Goal: Navigation & Orientation: Find specific page/section

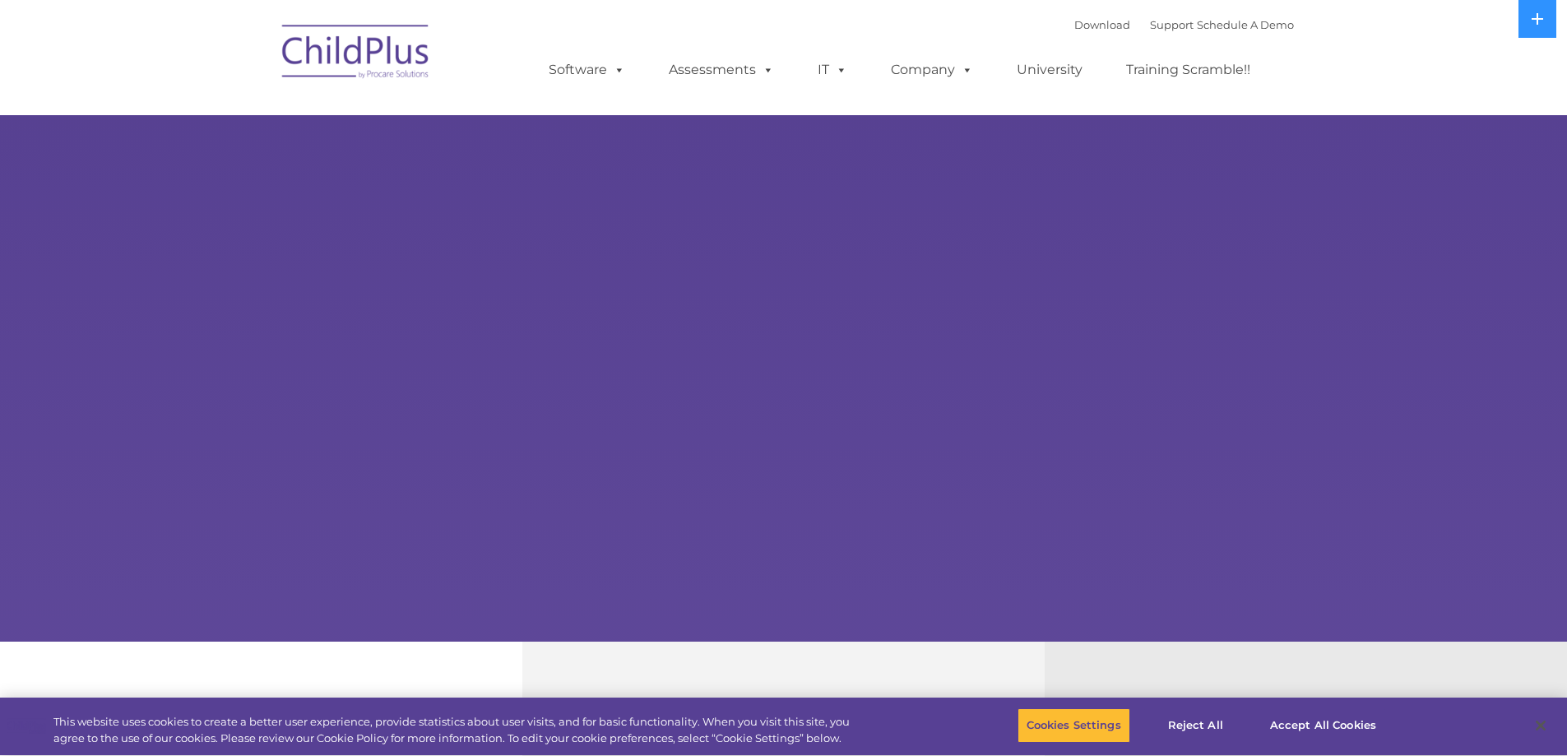
select select "MEDIUM"
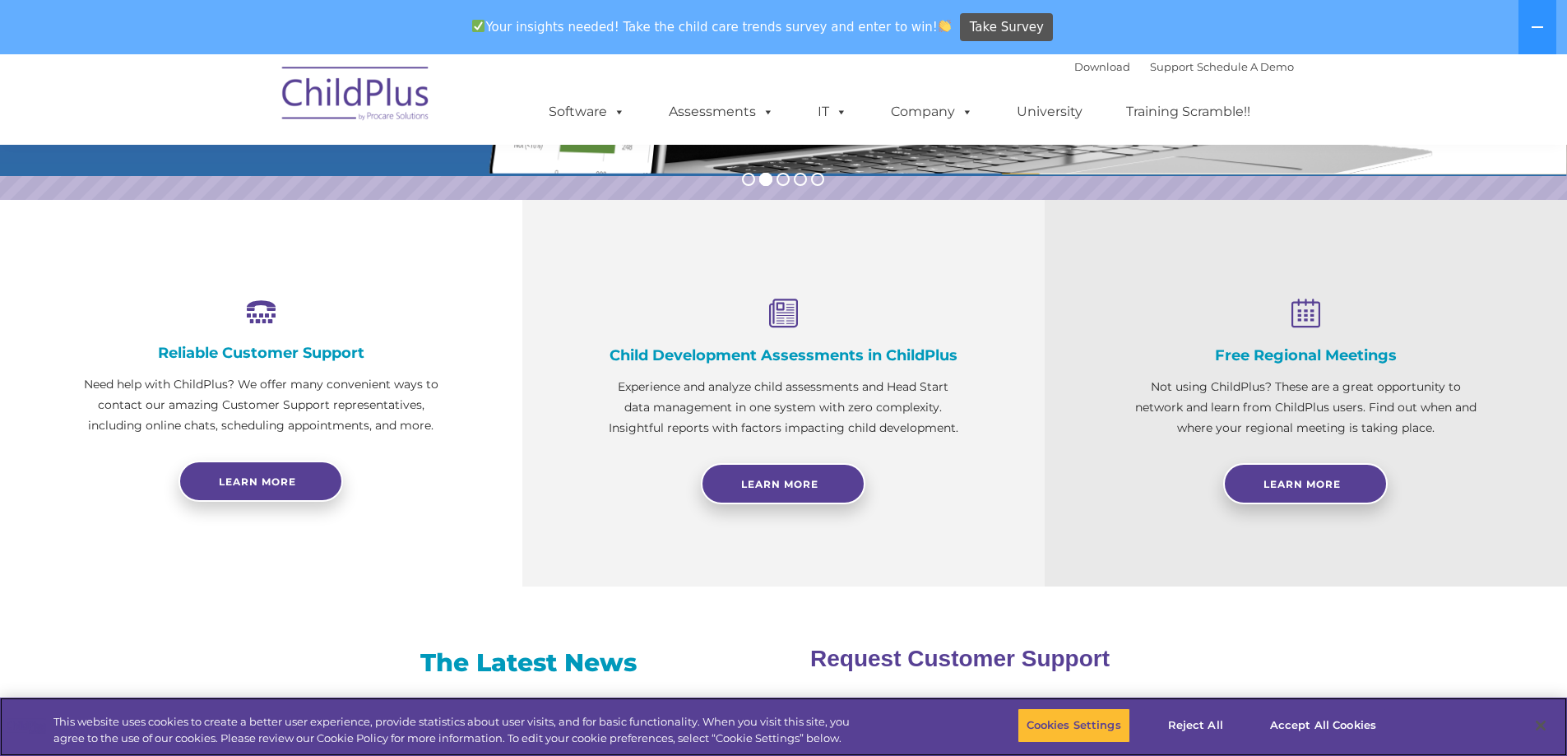
scroll to position [495, 0]
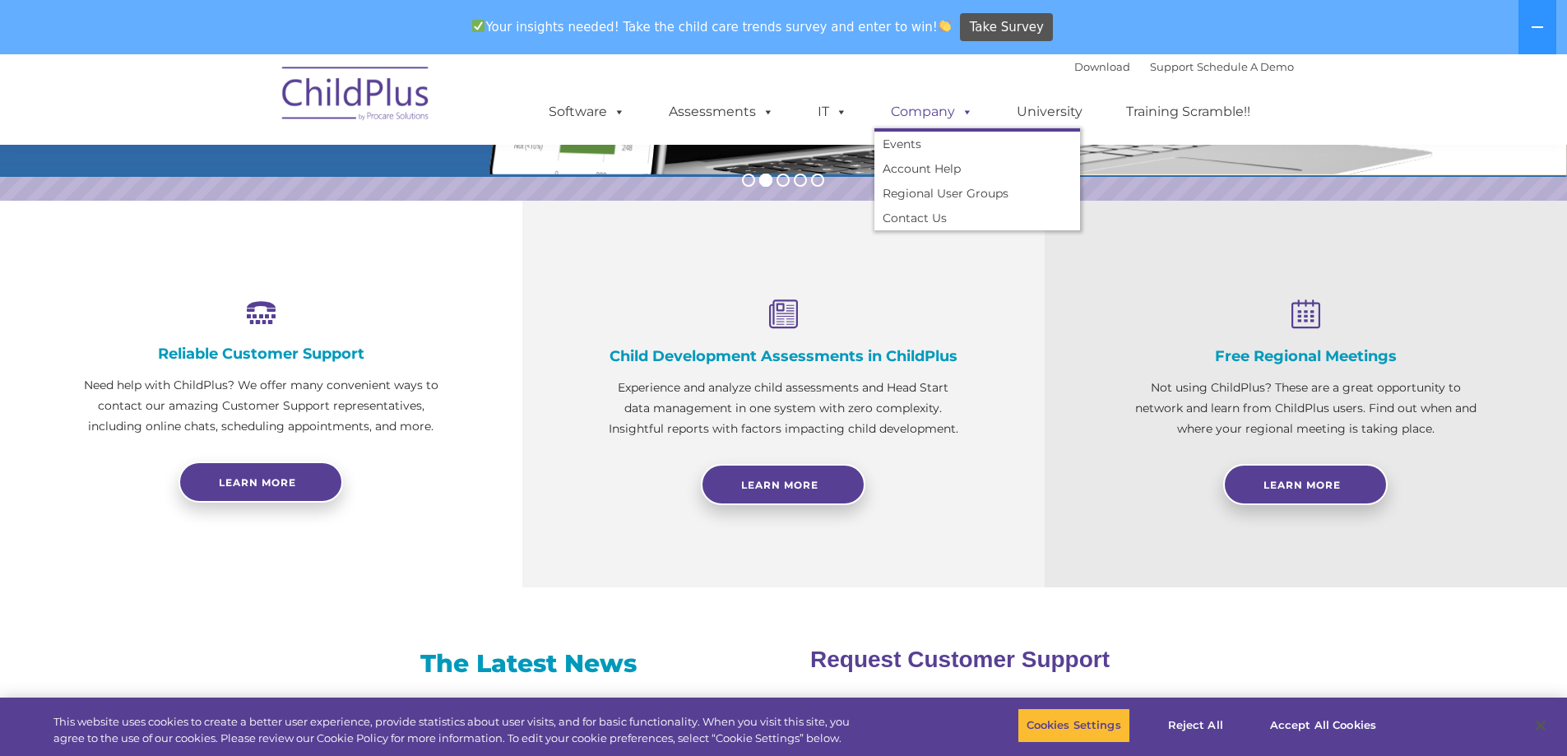
click at [930, 107] on link "Company" at bounding box center [932, 111] width 115 height 33
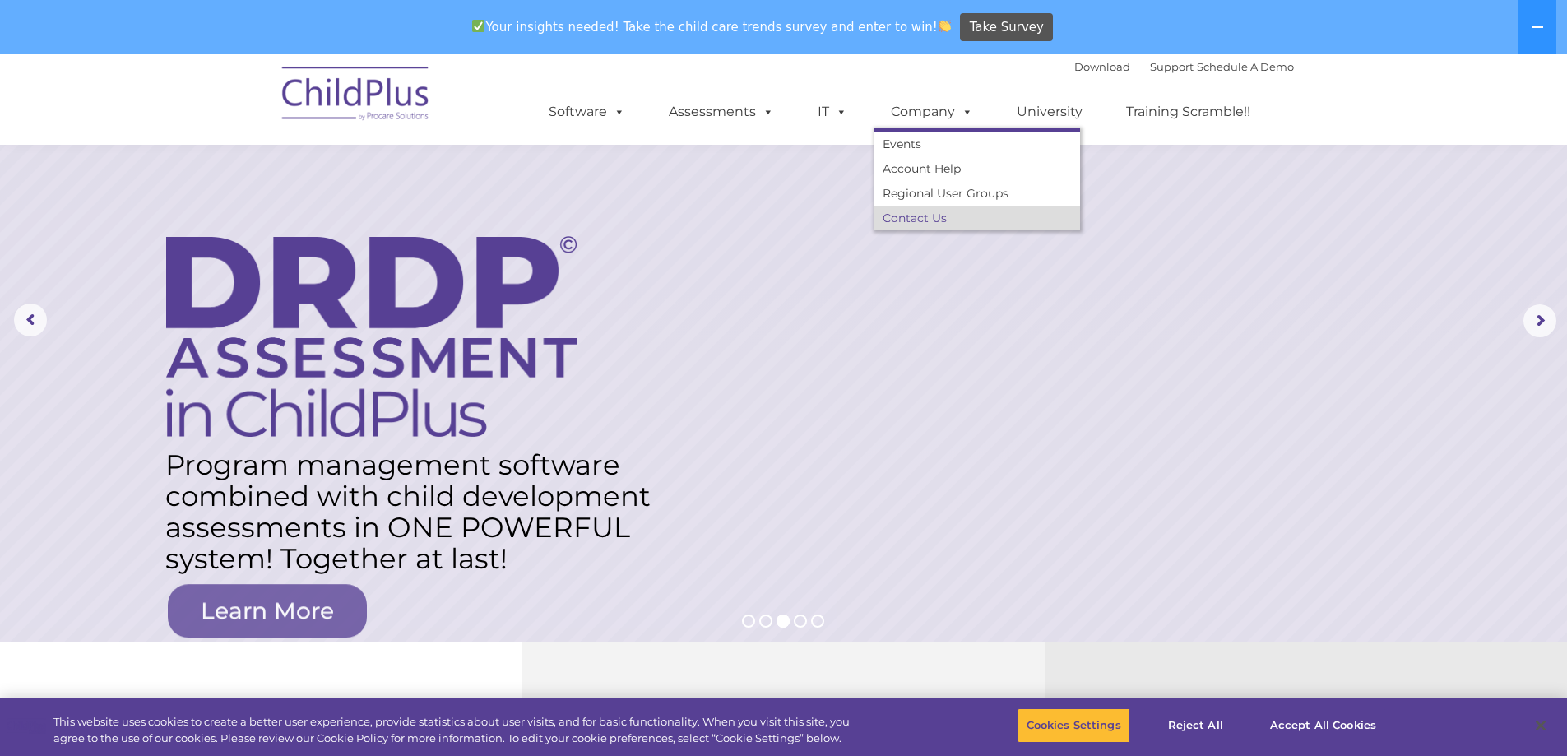
click at [920, 219] on link "Contact Us" at bounding box center [978, 218] width 206 height 25
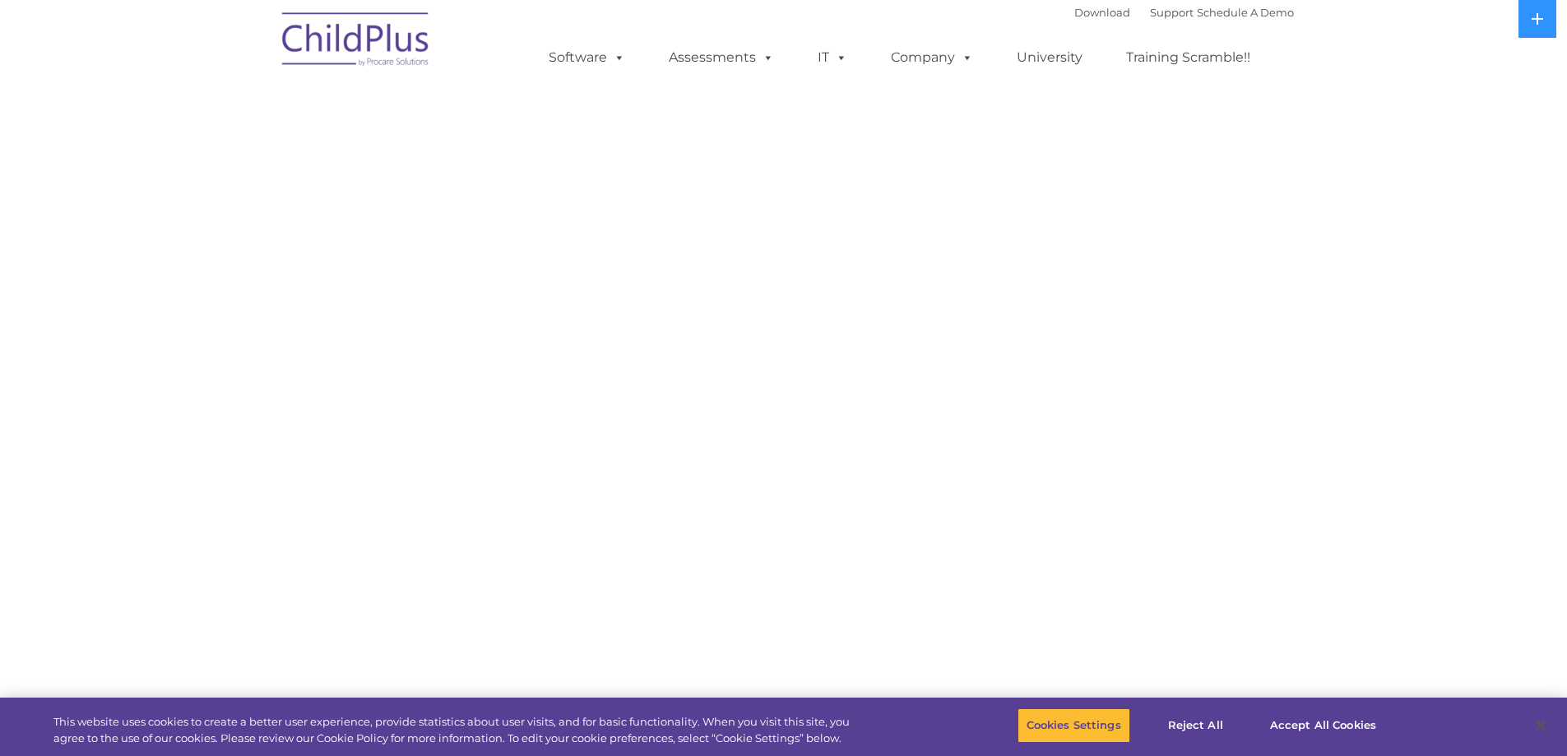
select select "MEDIUM"
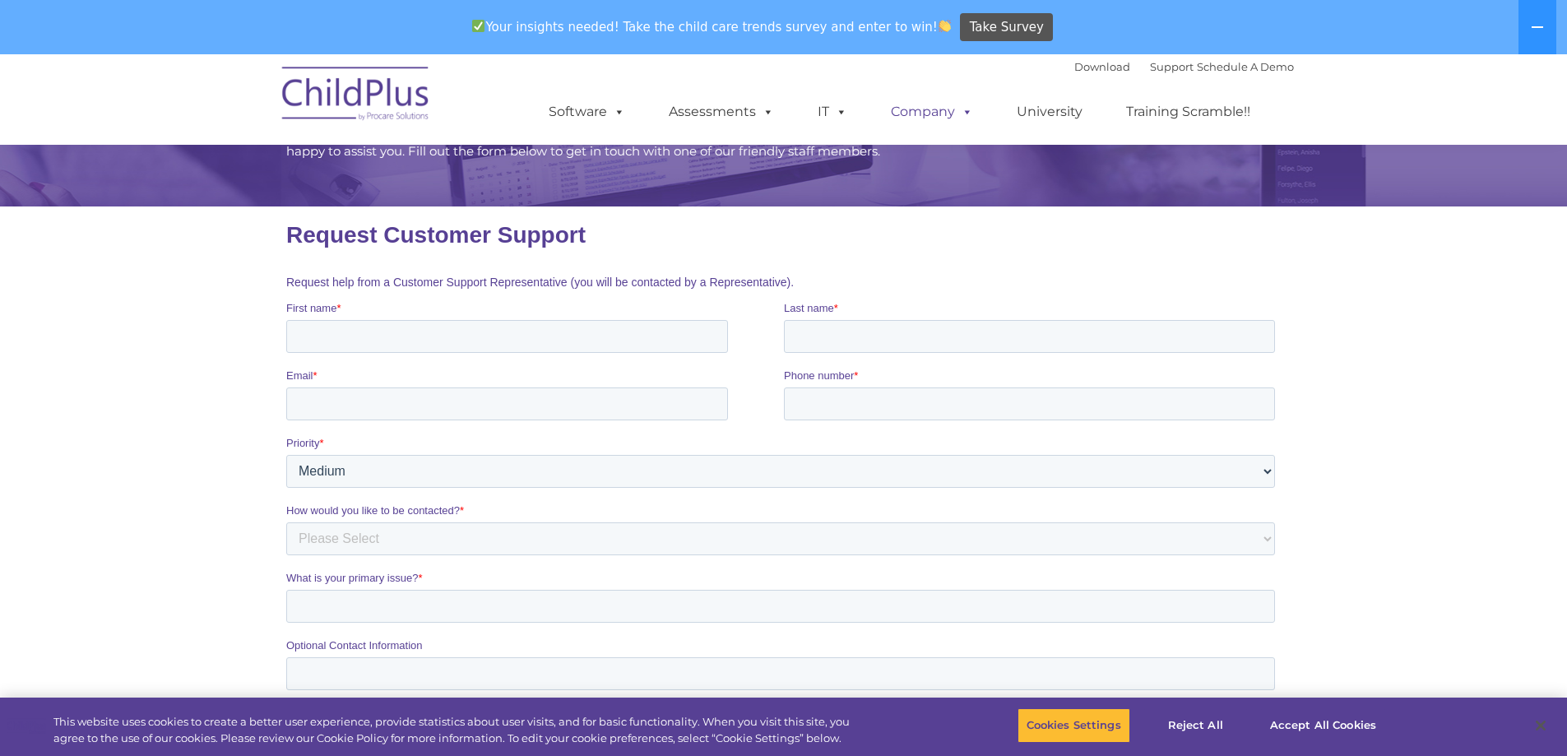
click at [922, 108] on link "Company" at bounding box center [932, 111] width 115 height 33
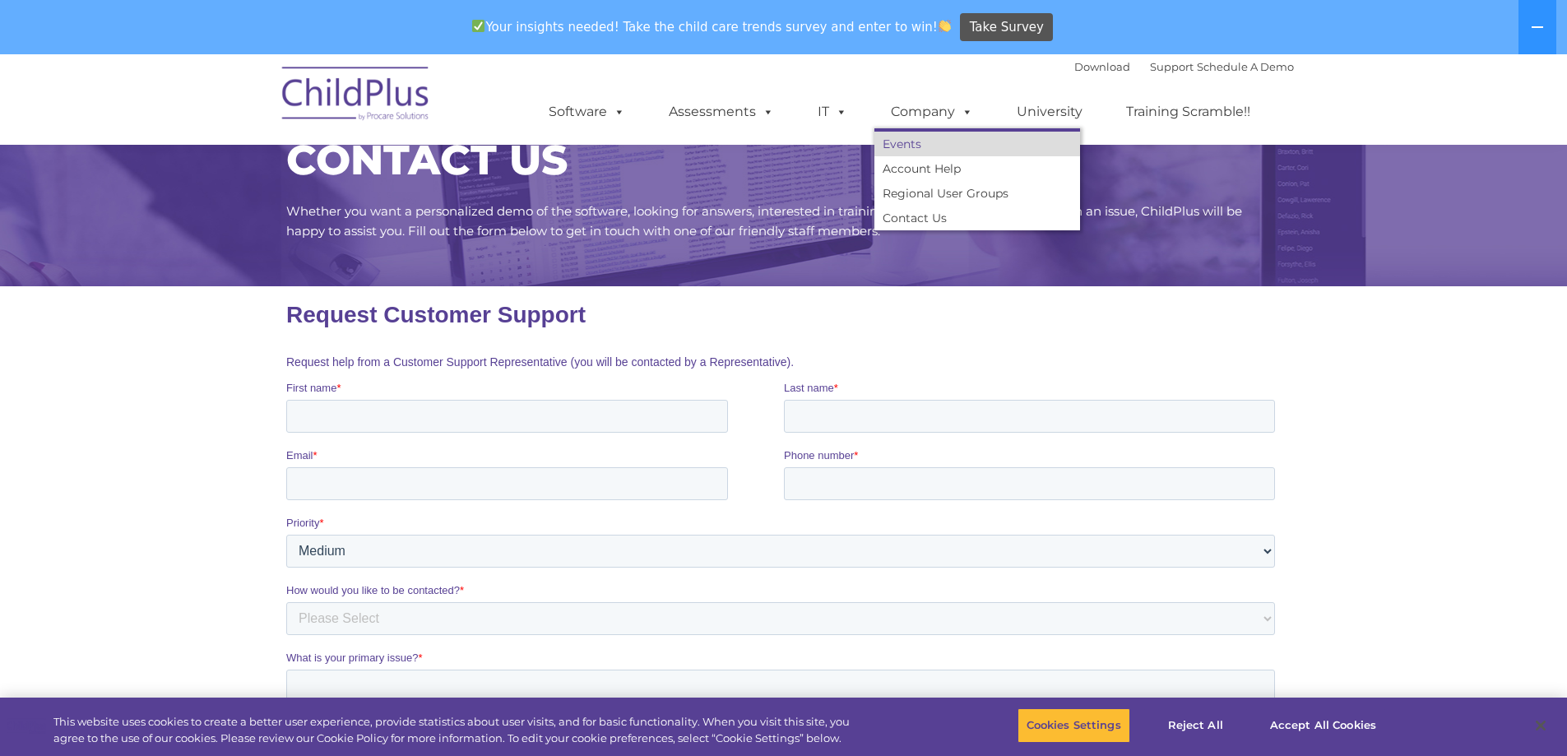
click at [911, 142] on link "Events" at bounding box center [978, 144] width 206 height 25
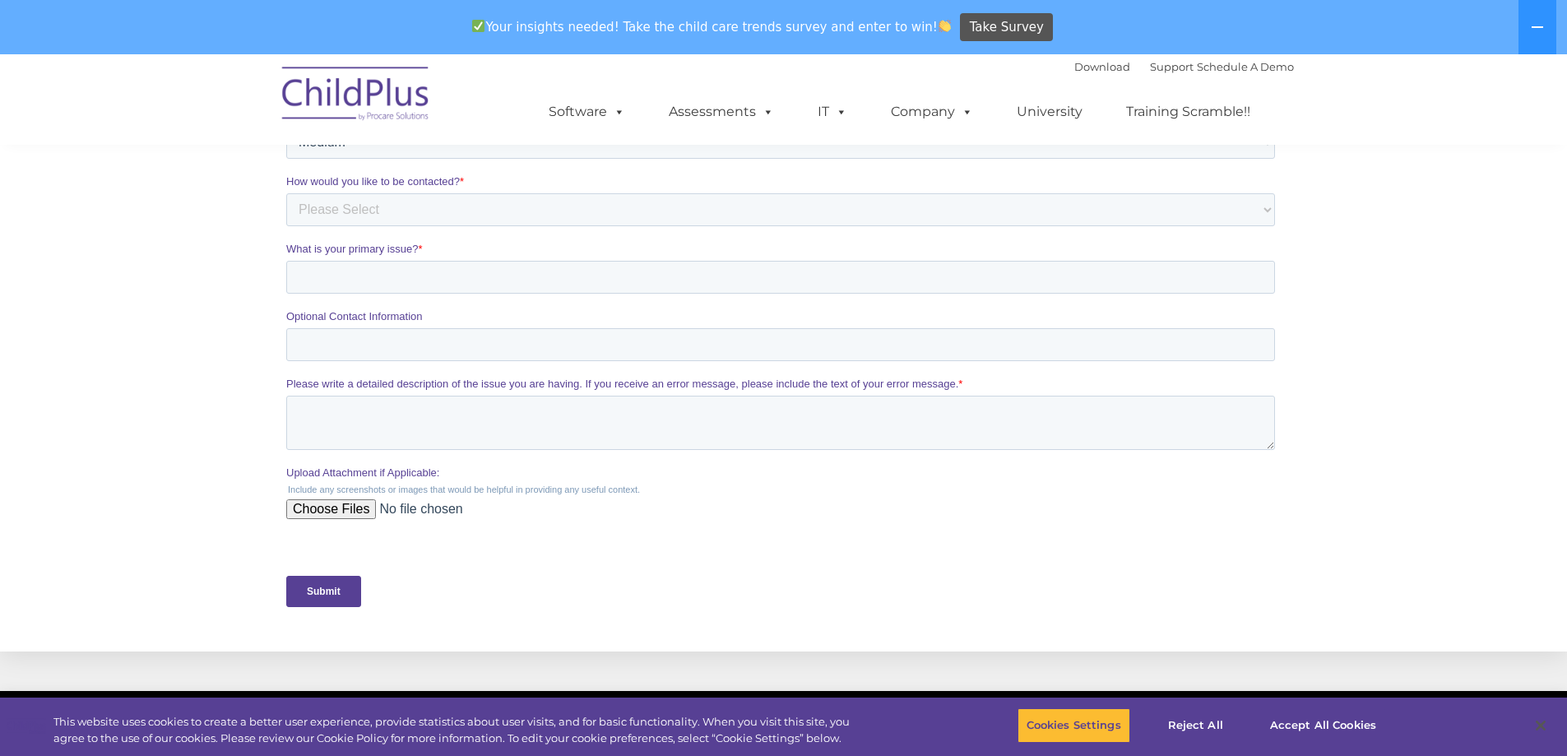
scroll to position [710, 0]
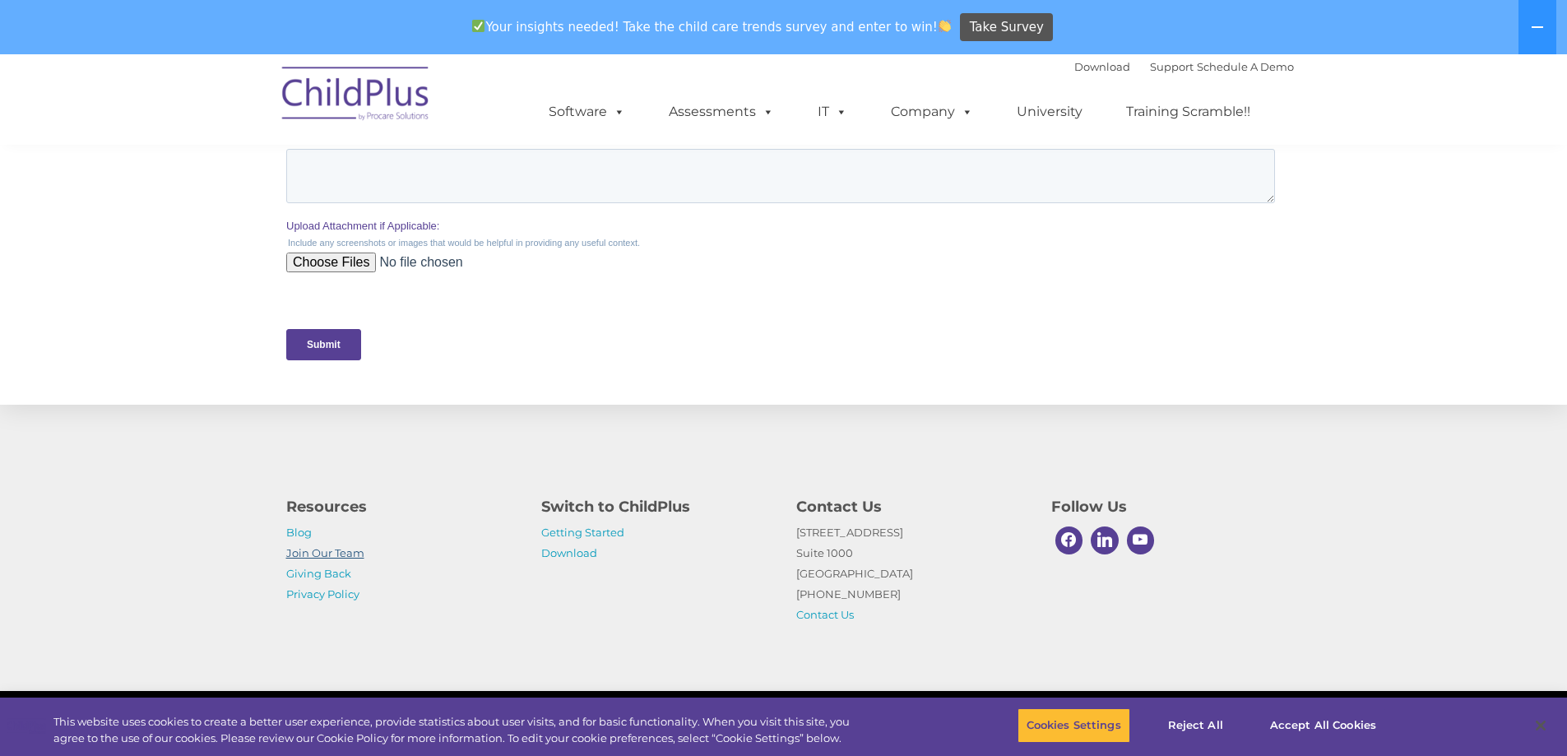
click at [352, 554] on link "Join Our Team" at bounding box center [325, 552] width 78 height 13
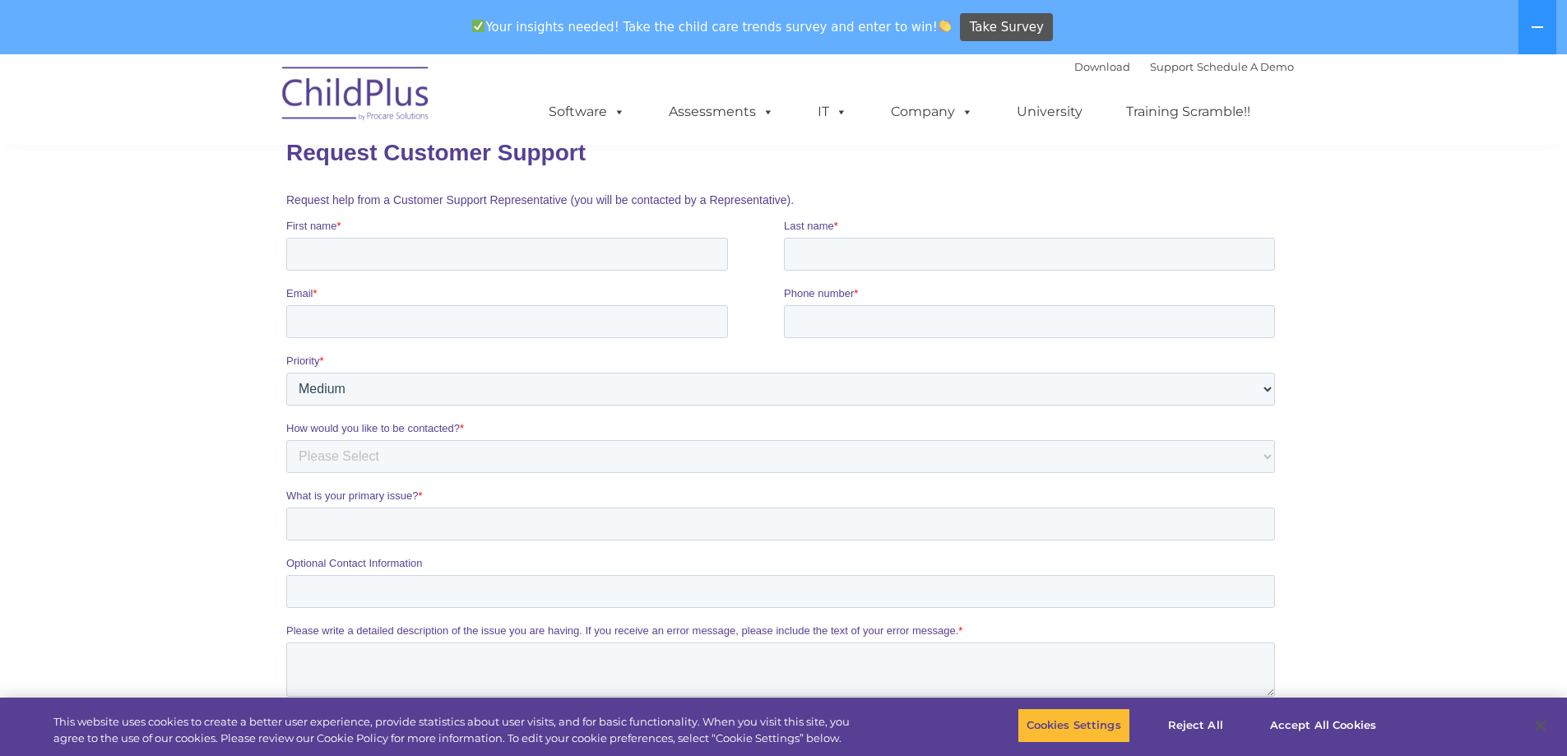
scroll to position [0, 0]
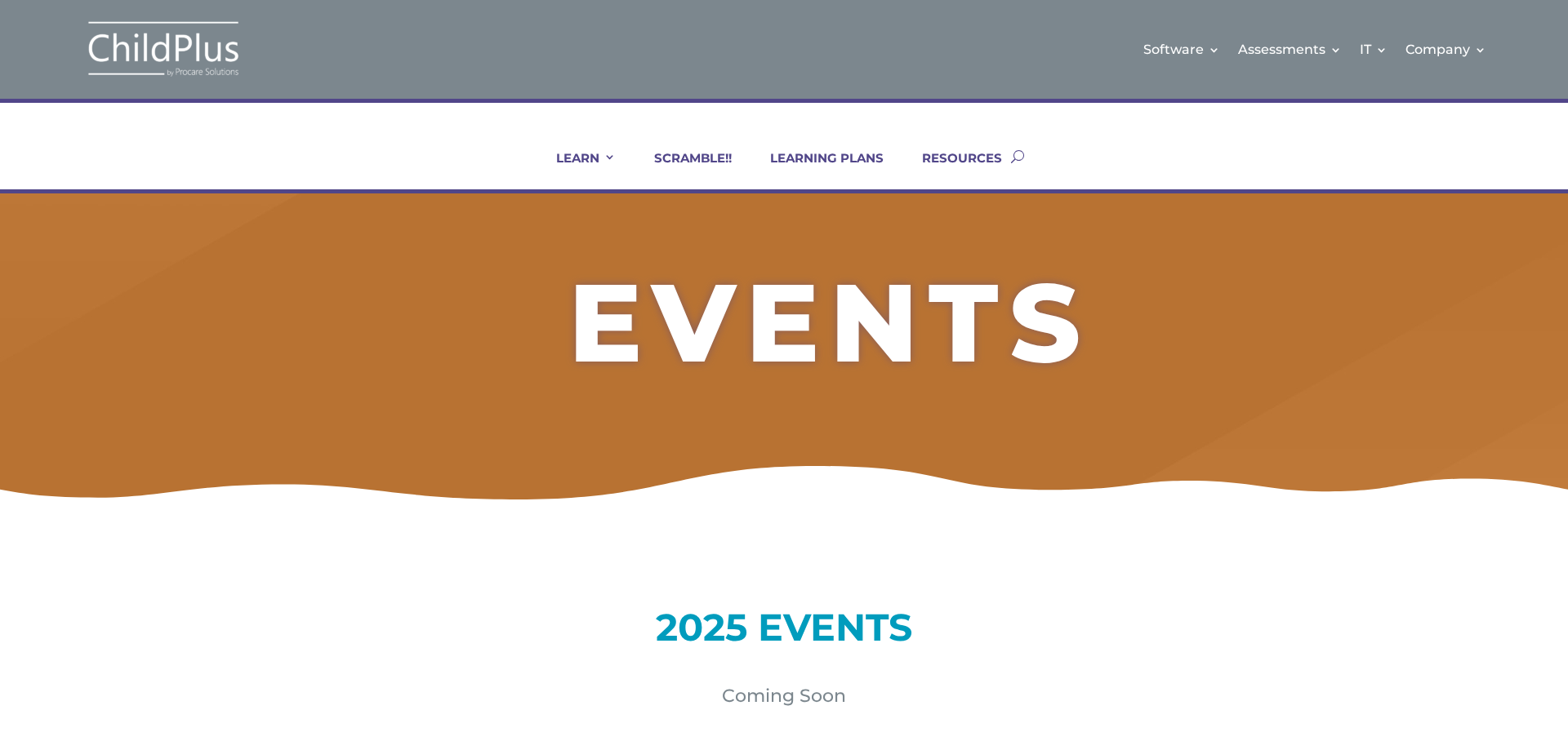
click at [898, 150] on li "RESOURCES" at bounding box center [951, 169] width 118 height 39
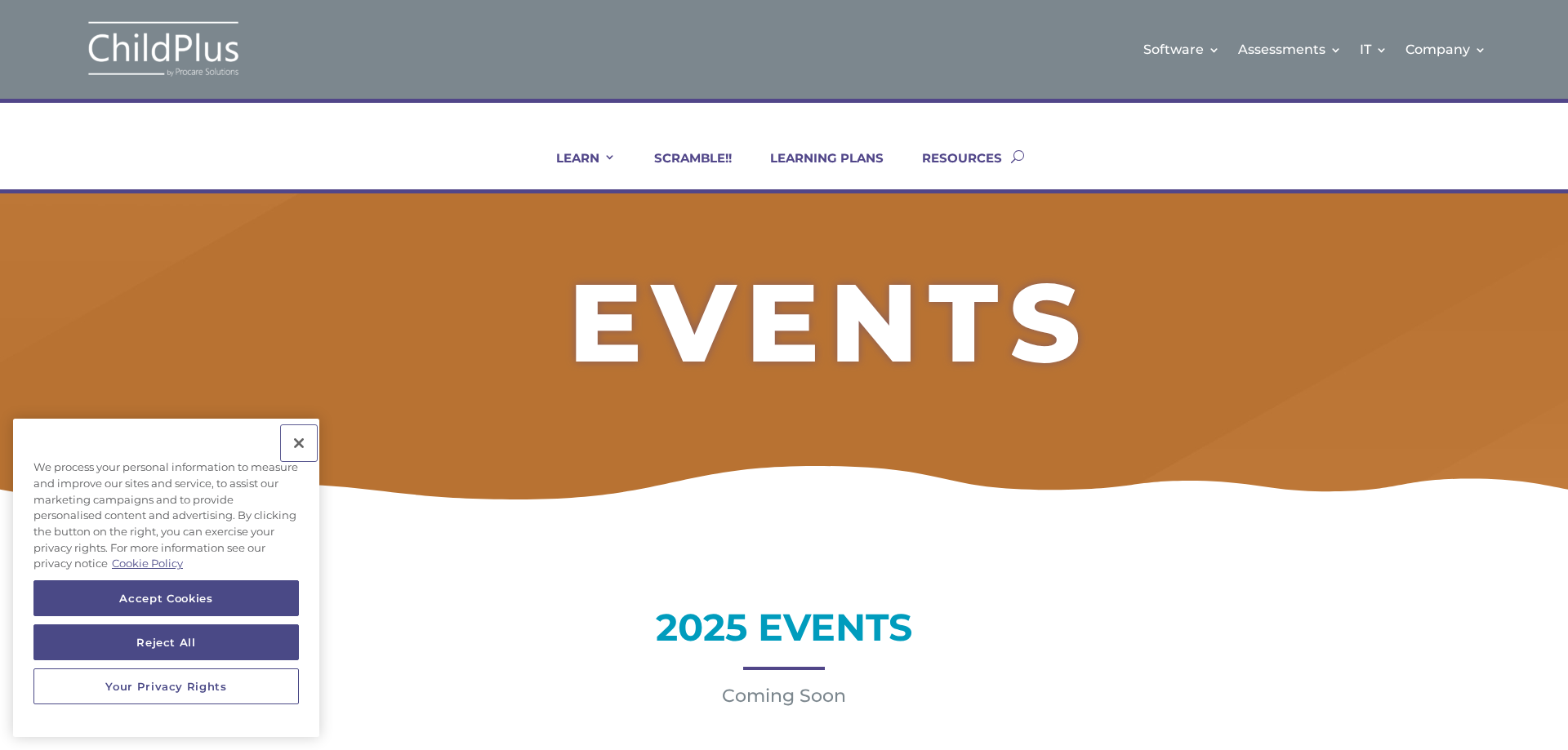
drag, startPoint x: 300, startPoint y: 443, endPoint x: 439, endPoint y: 444, distance: 139.0
click at [300, 442] on button "Close" at bounding box center [299, 443] width 36 height 36
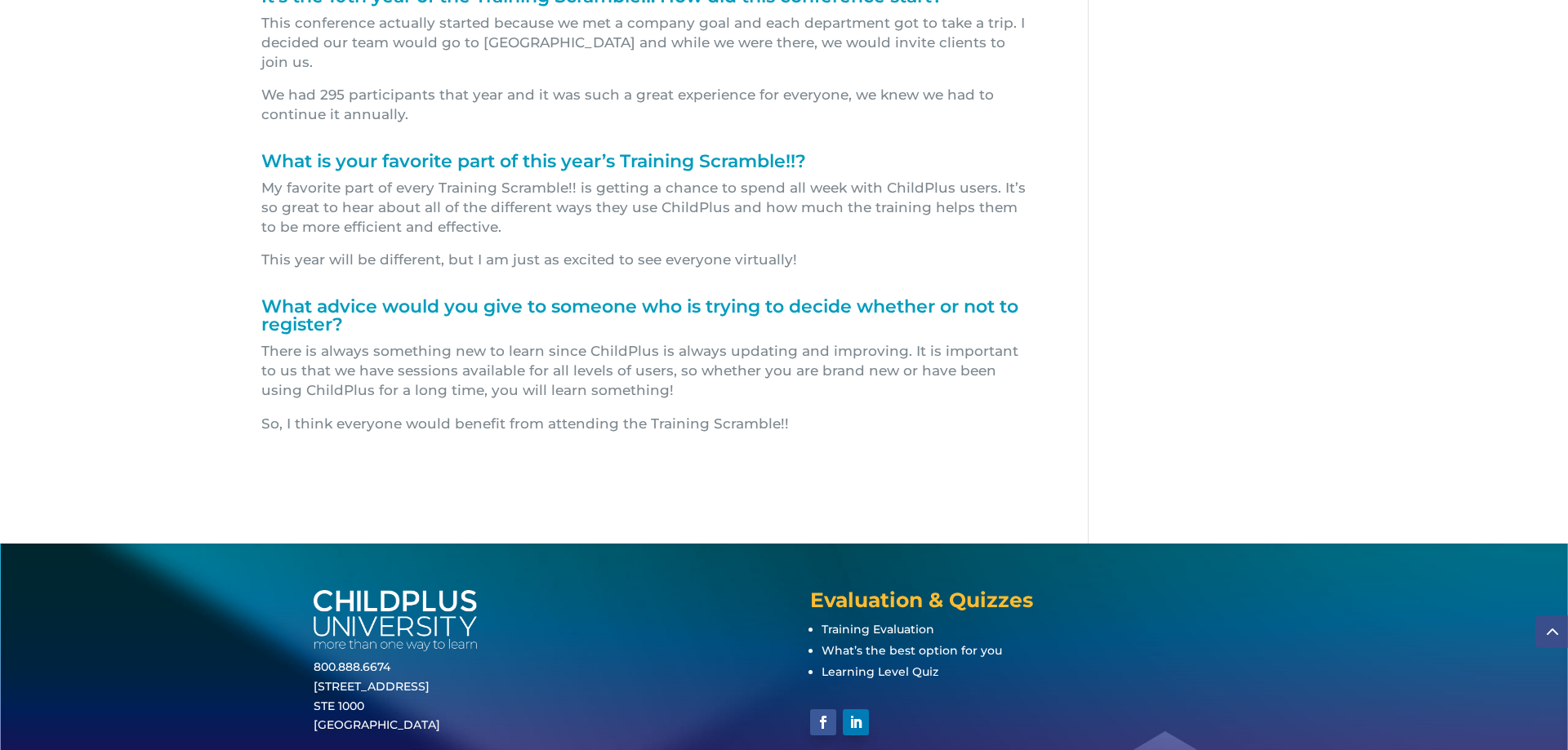
scroll to position [669, 0]
